Goal: Task Accomplishment & Management: Use online tool/utility

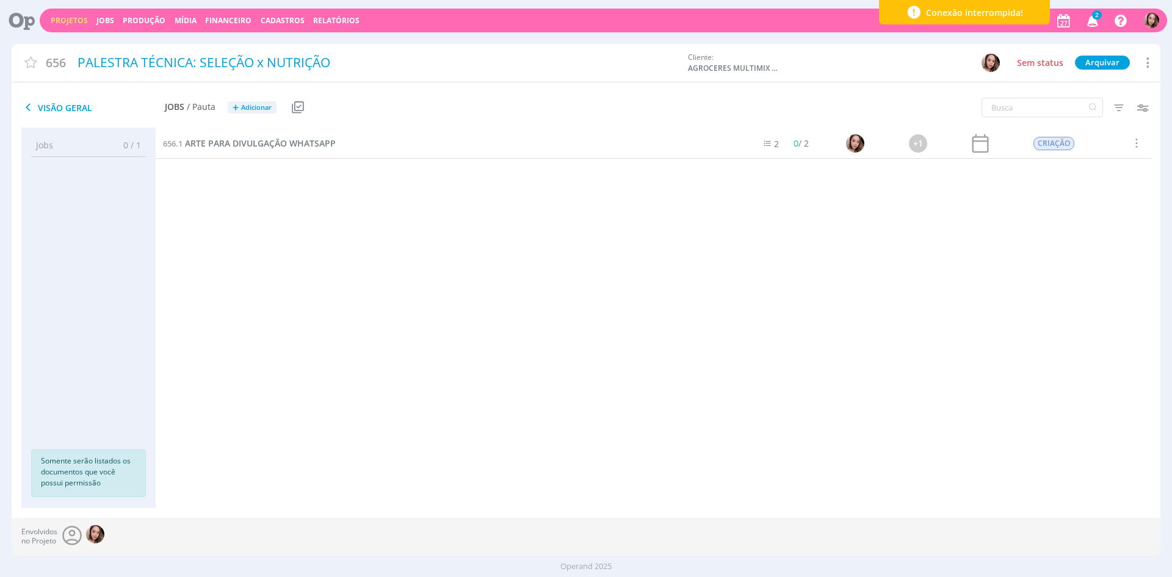
click at [730, 369] on div "656.1 ARTE PARA DIVULGAÇÃO WHATSAPP 2 0 / 2 +1 CRIAÇÃO Selecionar Concluir Canc…" at bounding box center [654, 305] width 996 height 355
click at [1092, 24] on icon "button" at bounding box center [1093, 20] width 21 height 21
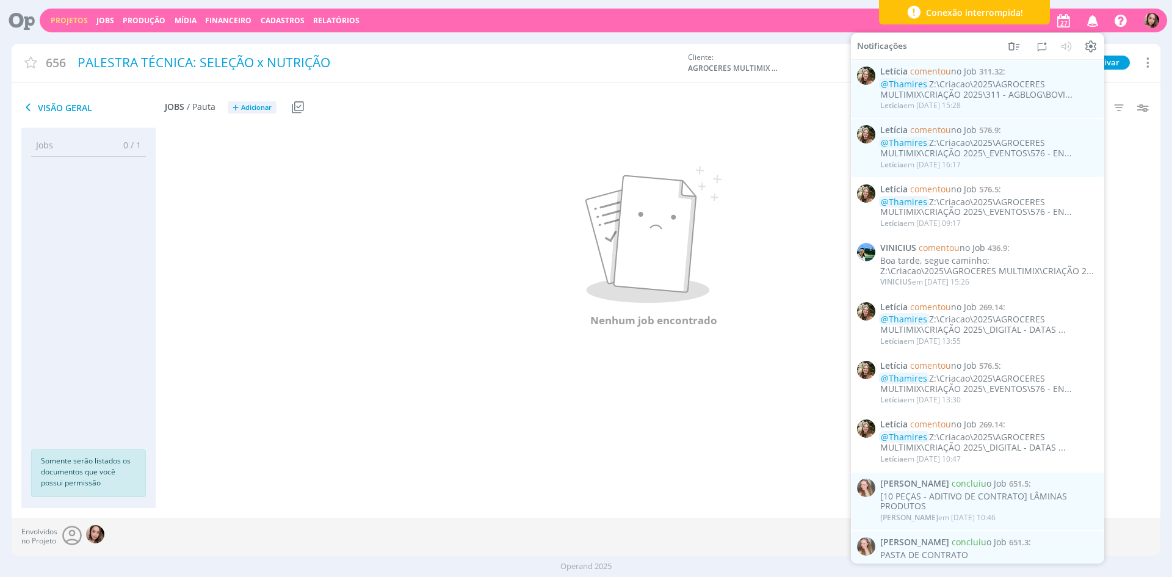
click at [621, 507] on div "656.1 ARTE PARA DIVULGAÇÃO WHATSAPP 2 0 / 2 +1 CRIAÇÃO Selecionar Concluir Canc…" at bounding box center [654, 318] width 996 height 380
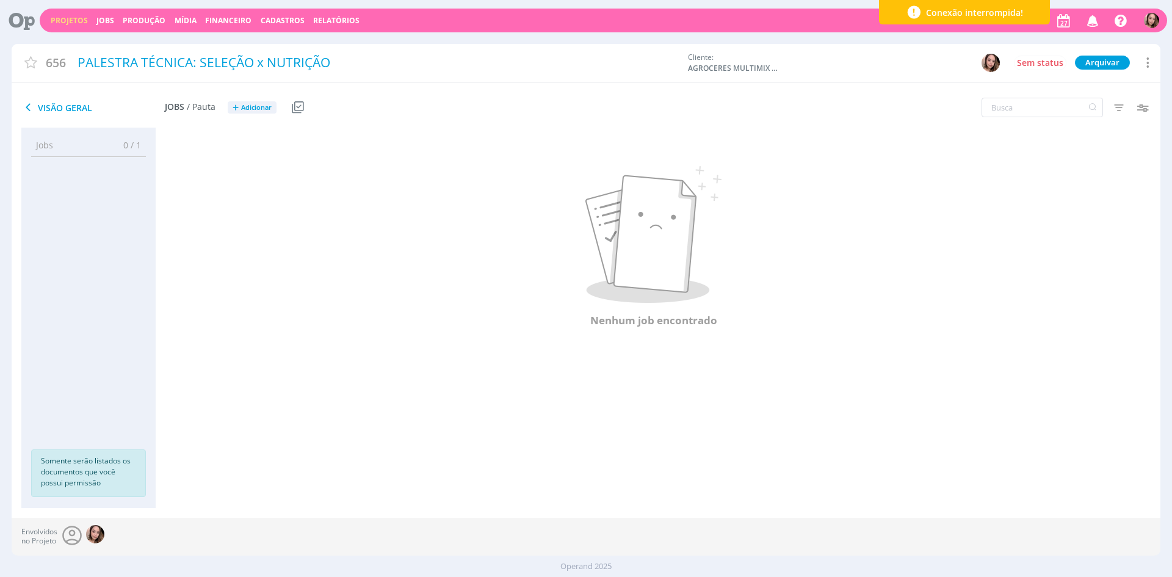
click at [68, 101] on span "Visão Geral" at bounding box center [92, 107] width 143 height 15
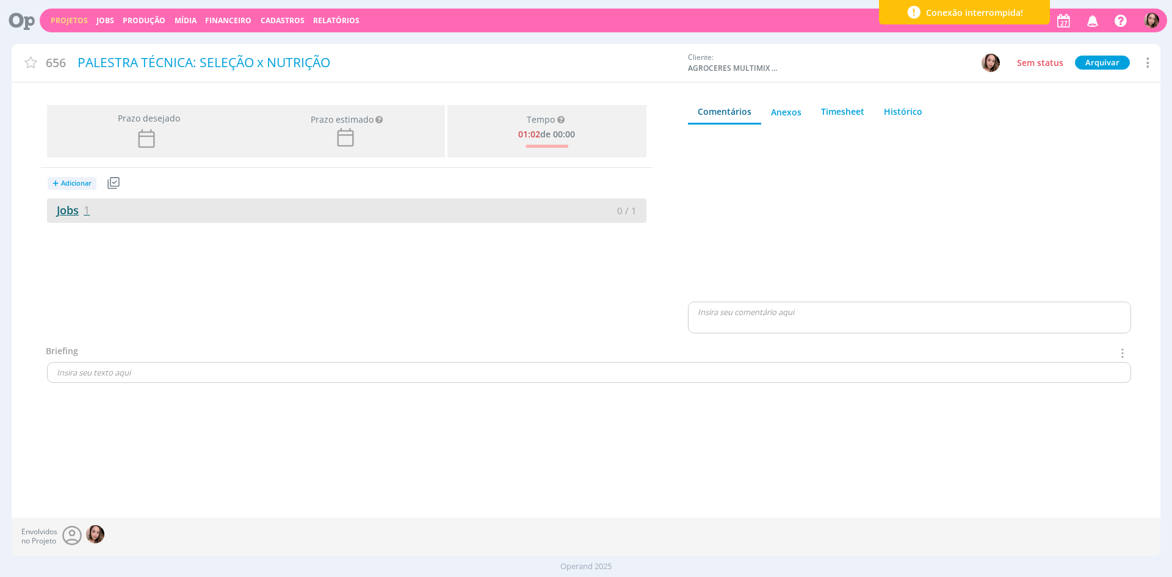
click at [73, 212] on link "Jobs 1" at bounding box center [68, 210] width 43 height 15
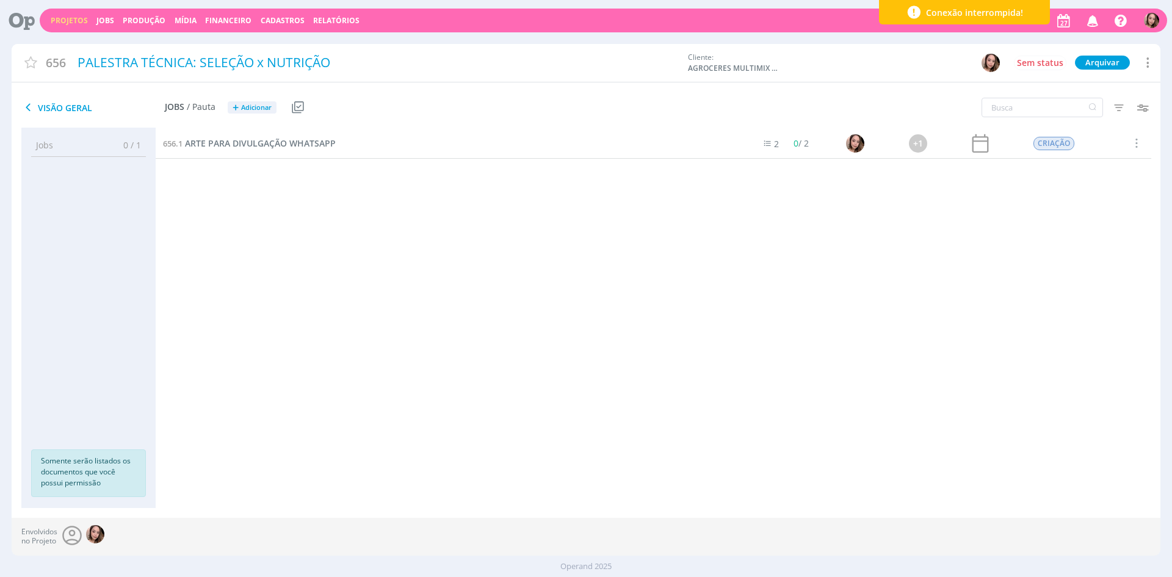
click at [1097, 20] on icon "button" at bounding box center [1093, 20] width 21 height 21
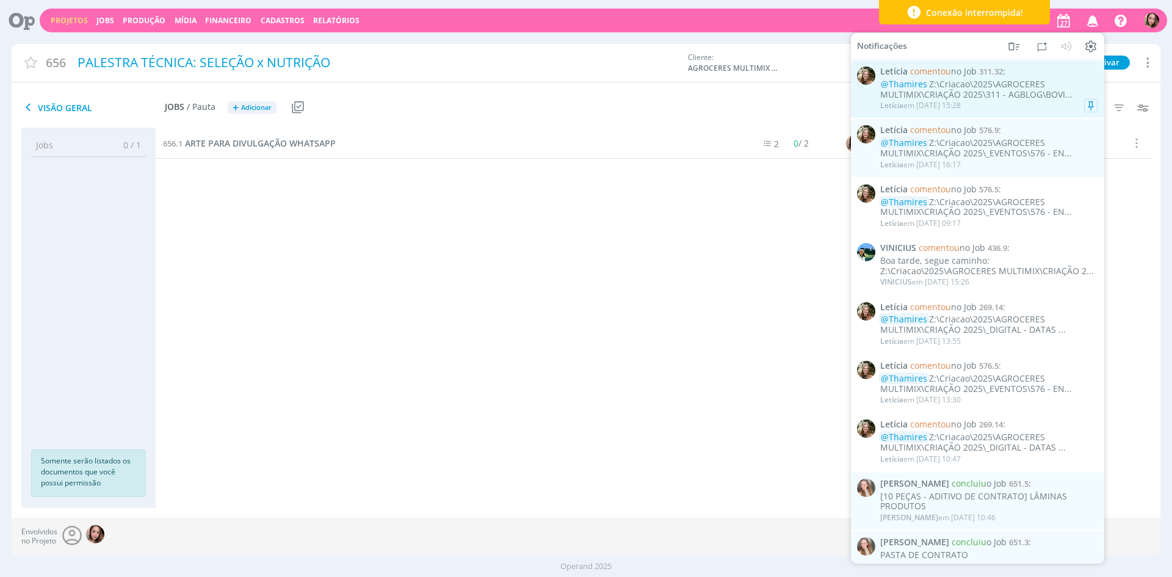
click at [1026, 91] on div "@Thamires Z:\Criacao\2025\AGROCERES MULTIMIX\CRIAÇÃO 2025\311 - AGBLOG\BOVI..." at bounding box center [988, 89] width 217 height 21
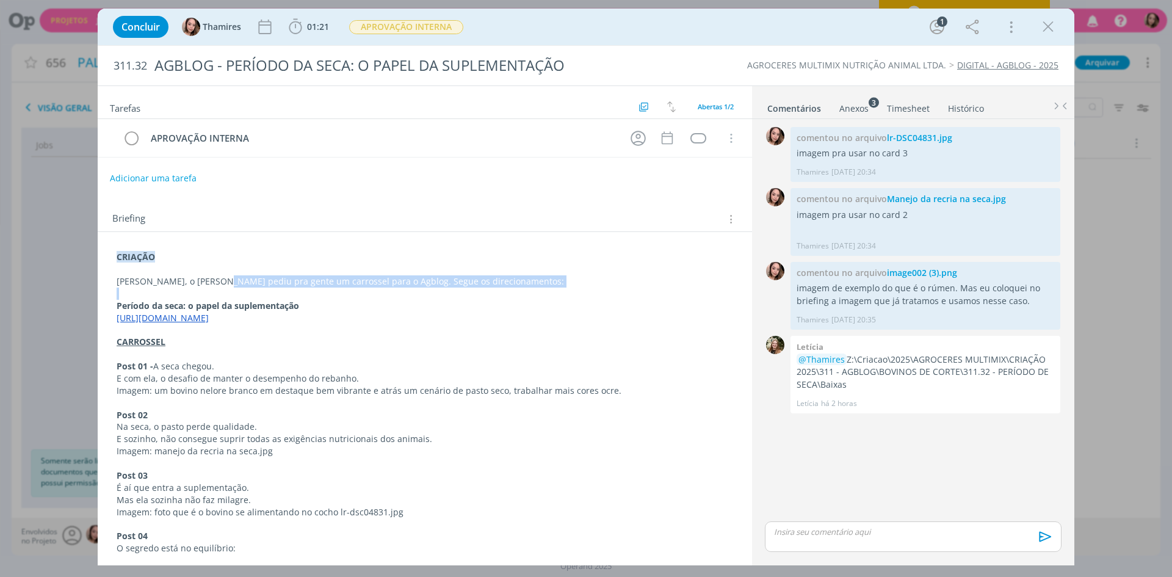
drag, startPoint x: 211, startPoint y: 285, endPoint x: 444, endPoint y: 292, distance: 233.3
click at [444, 292] on div "CRIAÇÃO [PERSON_NAME], o [PERSON_NAME] pediu pra gente um carrossel para o Agbl…" at bounding box center [424, 506] width 635 height 518
click at [481, 287] on p "[PERSON_NAME], o [PERSON_NAME] pediu pra gente um carrossel para o Agblog. Segu…" at bounding box center [424, 282] width 615 height 12
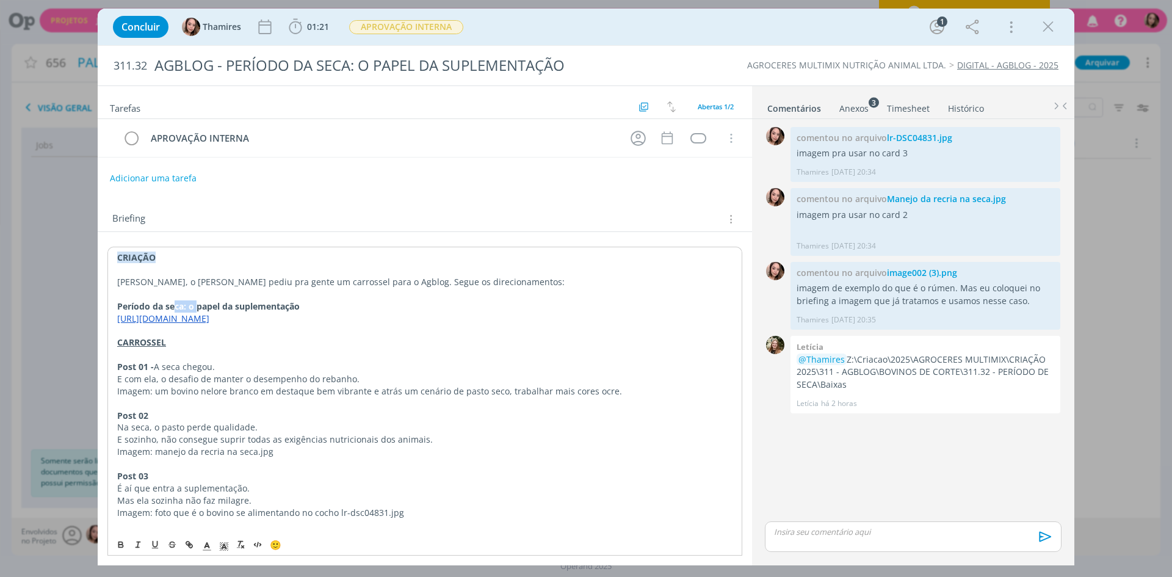
drag, startPoint x: 173, startPoint y: 308, endPoint x: 198, endPoint y: 305, distance: 25.2
click at [198, 305] on strong "Período da seca: o papel da suplementação" at bounding box center [208, 306] width 183 height 12
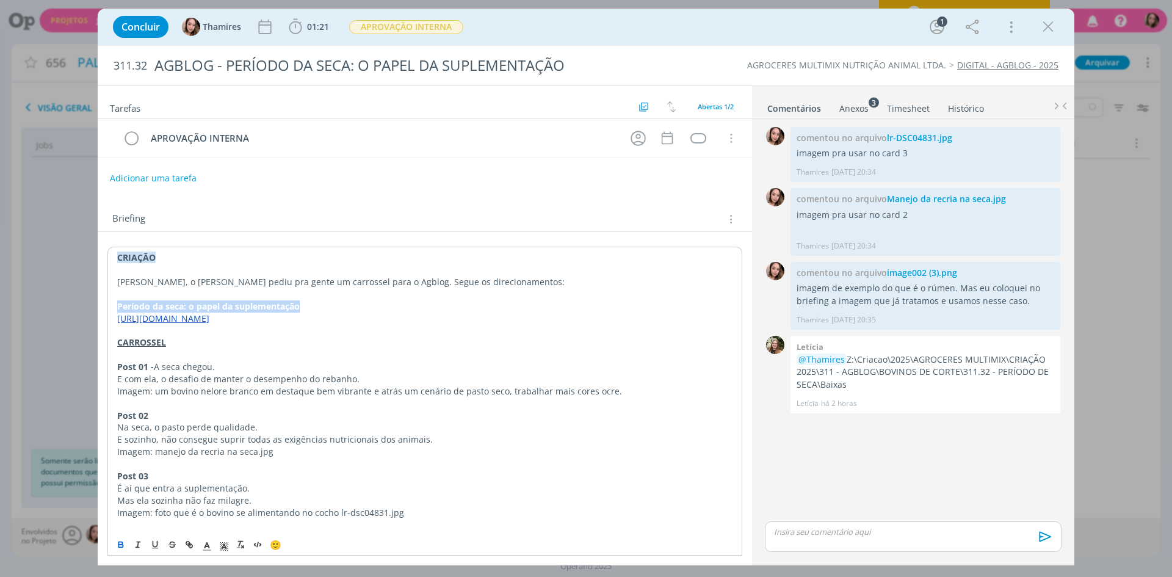
click at [206, 305] on strong "Período da seca: o papel da suplementação" at bounding box center [208, 306] width 183 height 12
click at [243, 304] on strong "Período da seca: o papel da suplementação" at bounding box center [208, 306] width 183 height 12
drag, startPoint x: 849, startPoint y: 363, endPoint x: 874, endPoint y: 381, distance: 31.0
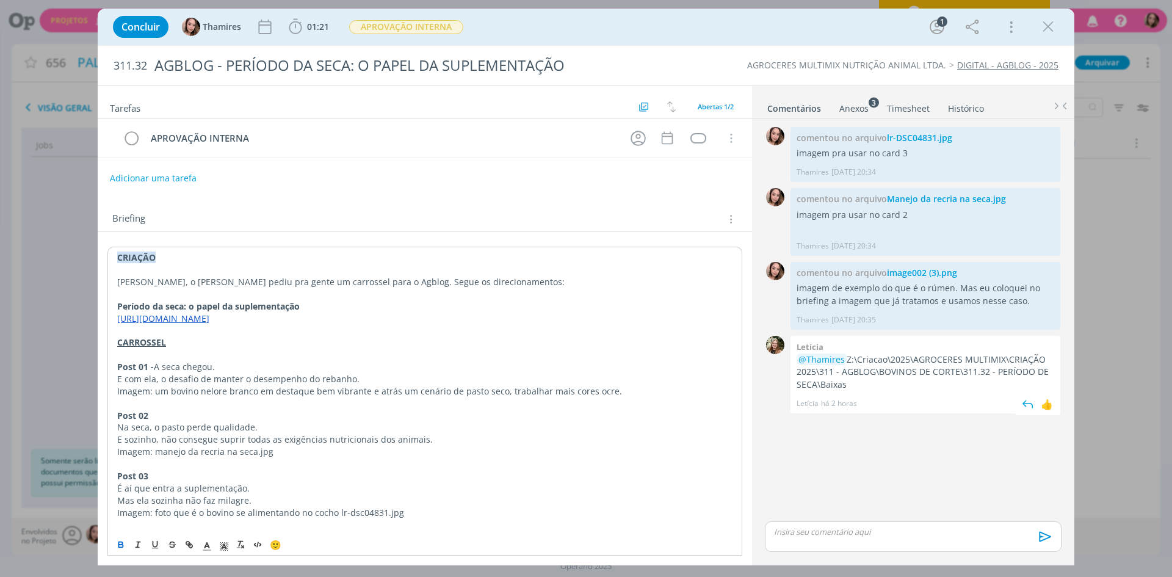
click at [874, 381] on p "@Thamires Z:\Criacao\2025\AGROCERES MULTIMIX\CRIAÇÃO 2025\311 - AGBLOG\BOVINOS …" at bounding box center [926, 372] width 258 height 37
copy p "Z:\Criacao\2025\AGROCERES MULTIMIX\CRIAÇÃO 2025\311 - AGBLOG\BOVINOS DE CORTE\3…"
